Goal: Navigation & Orientation: Find specific page/section

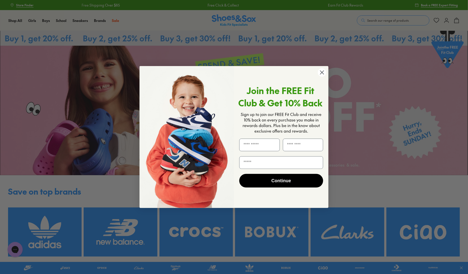
click at [321, 73] on circle "Close dialog" at bounding box center [322, 72] width 8 height 8
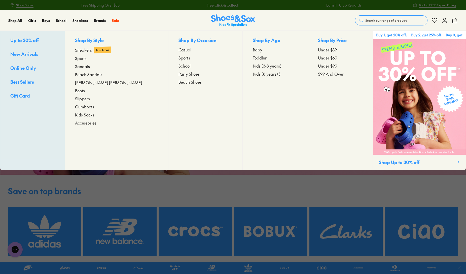
click at [322, 49] on span "Under $39" at bounding box center [327, 50] width 19 height 6
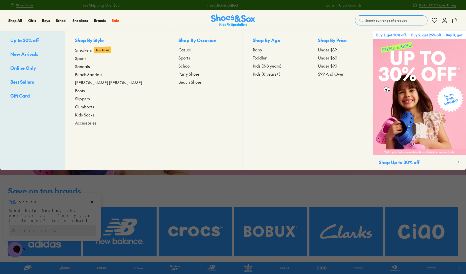
click at [96, 125] on span "Accessories" at bounding box center [85, 123] width 21 height 6
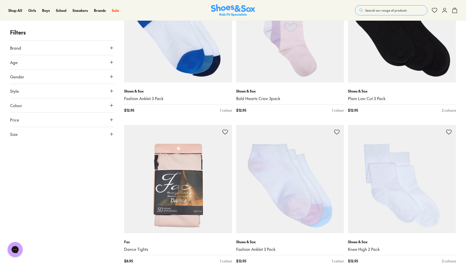
scroll to position [1340, 0]
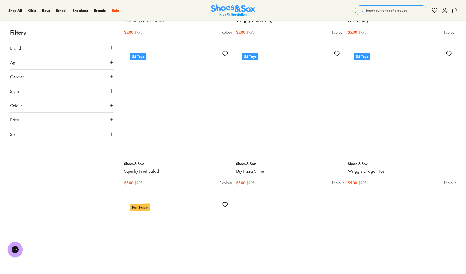
scroll to position [3068, 0]
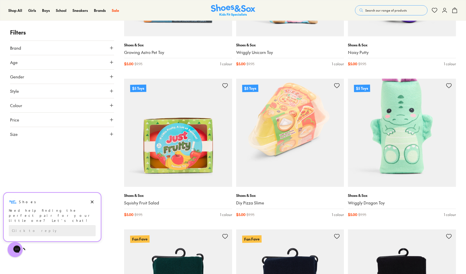
scroll to position [3022, 0]
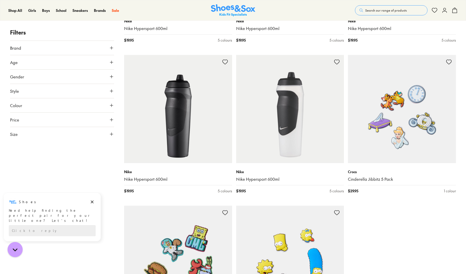
scroll to position [1408, 0]
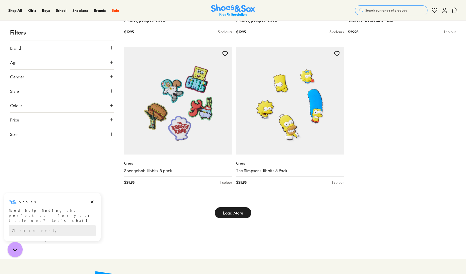
scroll to position [1562, 0]
